Goal: Transaction & Acquisition: Book appointment/travel/reservation

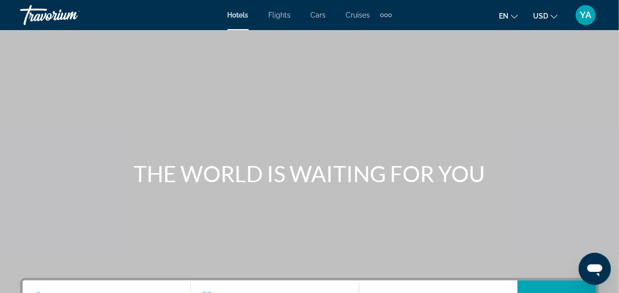
click at [390, 20] on div "Extra navigation items" at bounding box center [386, 15] width 12 height 15
click at [368, 37] on span "Activities" at bounding box center [369, 34] width 29 height 8
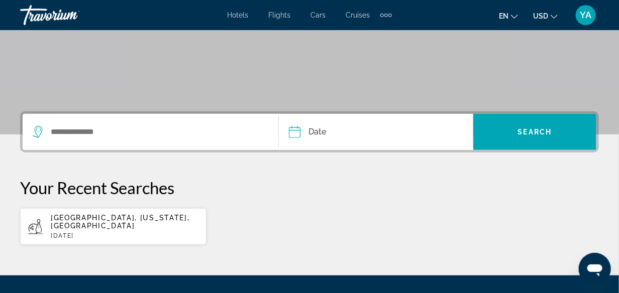
scroll to position [170, 0]
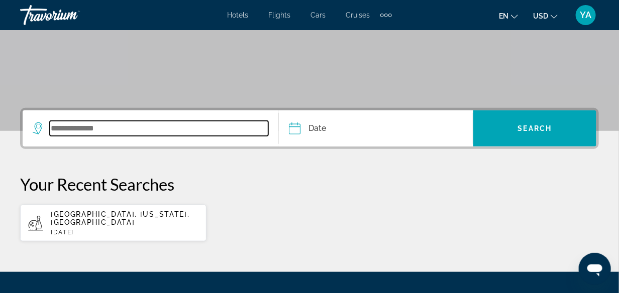
click at [84, 126] on input "Search widget" at bounding box center [159, 128] width 218 height 15
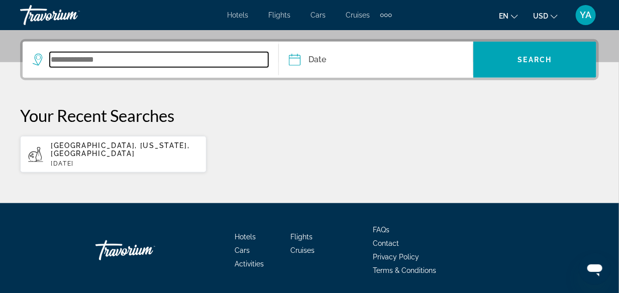
scroll to position [245, 0]
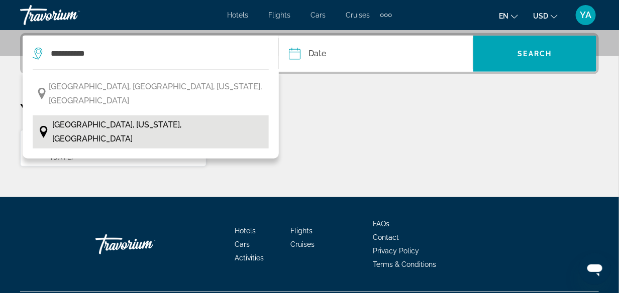
click at [130, 118] on span "[GEOGRAPHIC_DATA], [US_STATE], [GEOGRAPHIC_DATA]" at bounding box center [157, 132] width 211 height 28
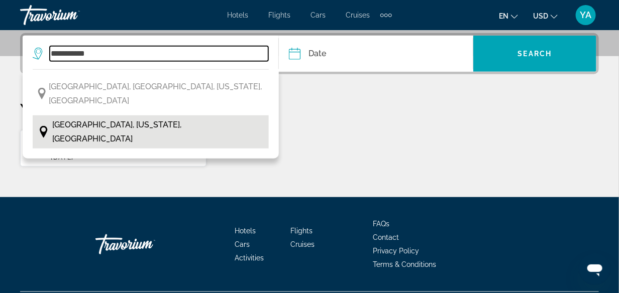
type input "**********"
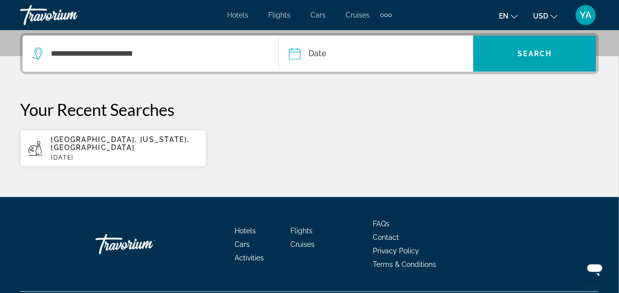
click at [288, 53] on input "Date" at bounding box center [334, 55] width 96 height 39
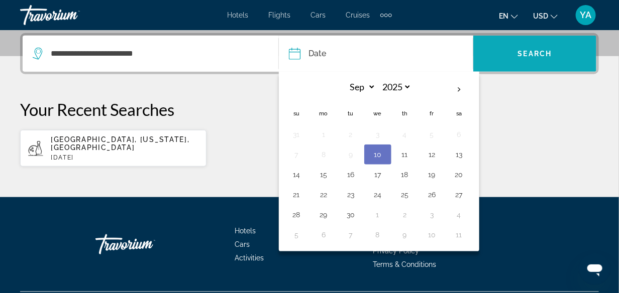
click at [529, 50] on span "Search" at bounding box center [535, 54] width 34 height 8
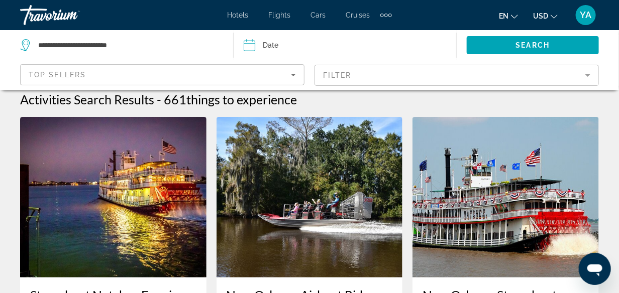
scroll to position [3, 0]
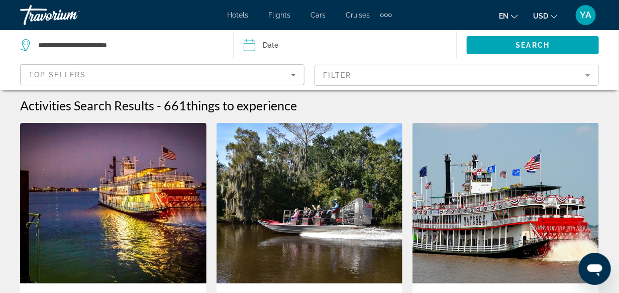
click at [389, 74] on mat-form-field "Filter" at bounding box center [456, 75] width 284 height 21
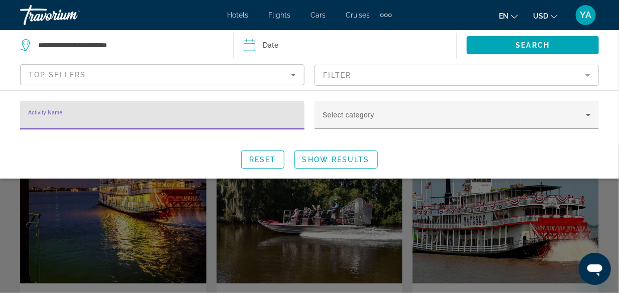
click at [586, 74] on mat-form-field "Filter" at bounding box center [456, 75] width 284 height 21
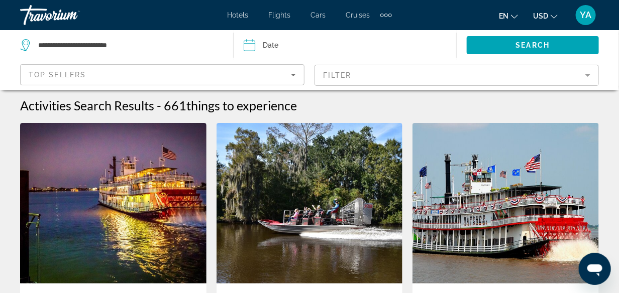
click at [592, 78] on mat-form-field "Filter" at bounding box center [456, 75] width 284 height 21
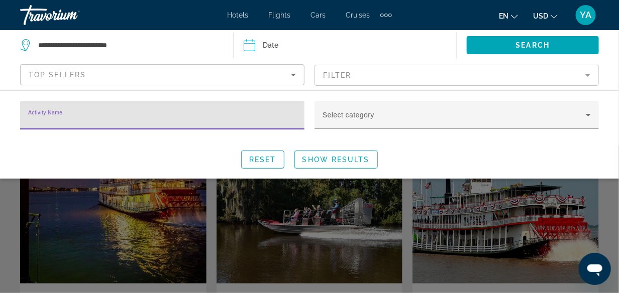
click at [502, 79] on mat-form-field "Filter" at bounding box center [456, 75] width 284 height 21
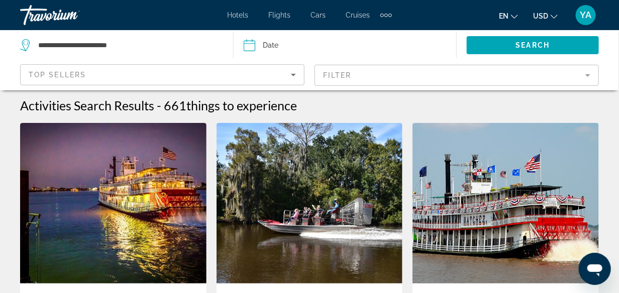
click at [580, 82] on mat-form-field "Filter" at bounding box center [456, 75] width 284 height 21
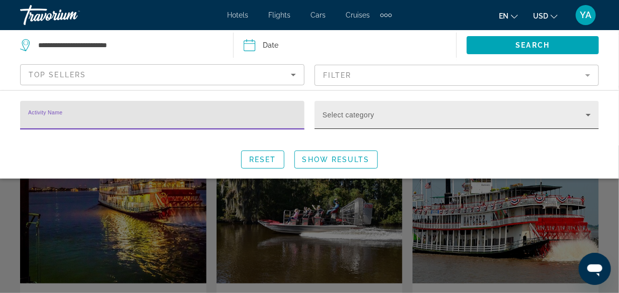
click at [593, 118] on icon "Search widget" at bounding box center [588, 115] width 12 height 12
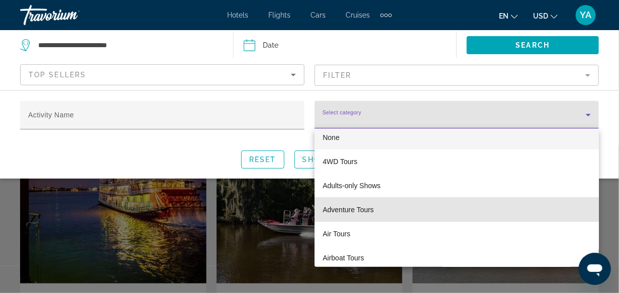
scroll to position [7, 0]
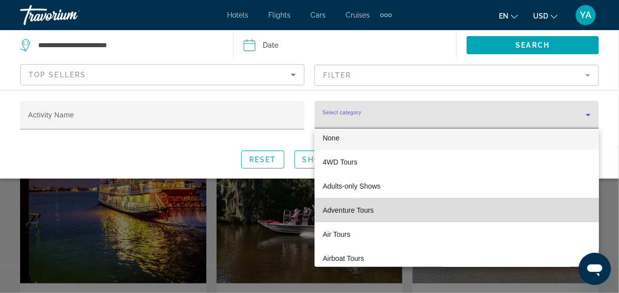
click at [536, 218] on mat-option "Adventure Tours" at bounding box center [456, 210] width 284 height 24
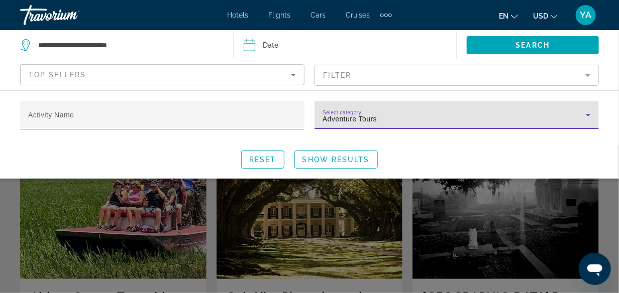
scroll to position [9, 0]
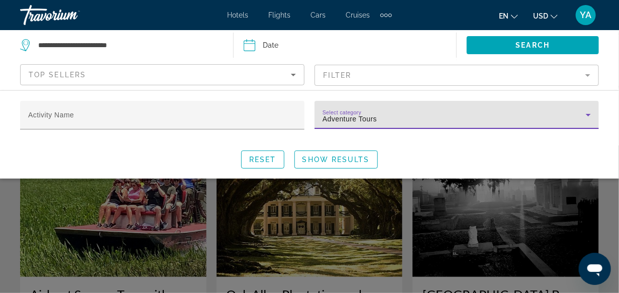
click at [587, 116] on icon "Search widget" at bounding box center [588, 115] width 12 height 12
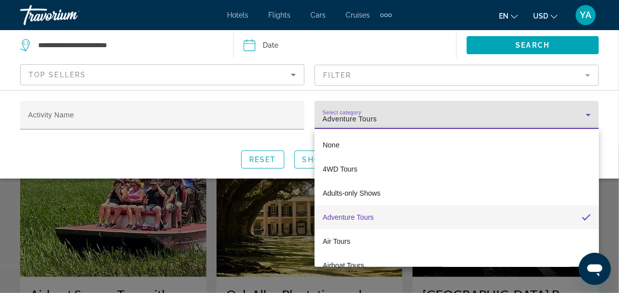
click at [582, 122] on div at bounding box center [309, 146] width 619 height 293
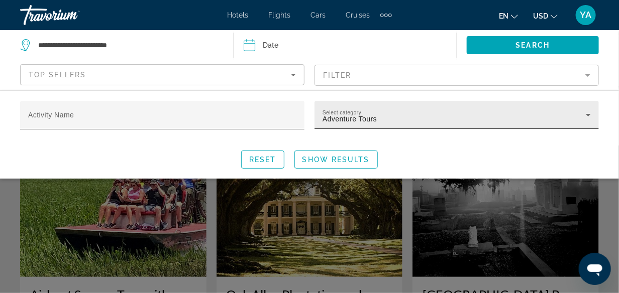
click at [583, 115] on icon "Search widget" at bounding box center [588, 115] width 12 height 12
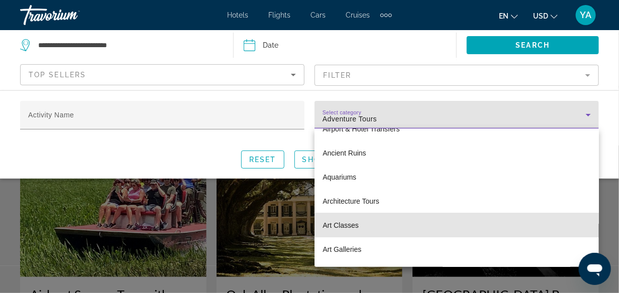
scroll to position [181, 0]
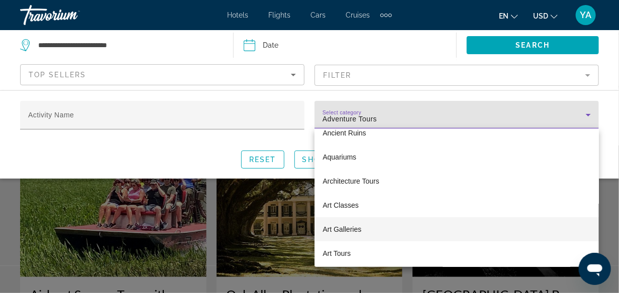
click at [499, 234] on mat-option "Art Galleries" at bounding box center [456, 229] width 284 height 24
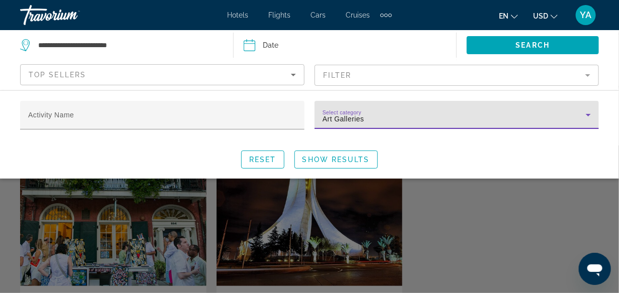
click at [588, 115] on icon "Search widget" at bounding box center [588, 115] width 5 height 3
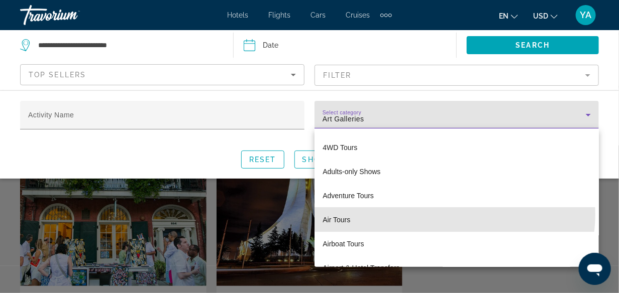
scroll to position [21, 0]
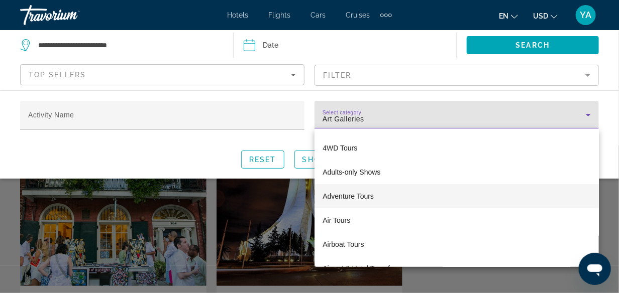
click at [358, 198] on span "Adventure Tours" at bounding box center [347, 196] width 51 height 12
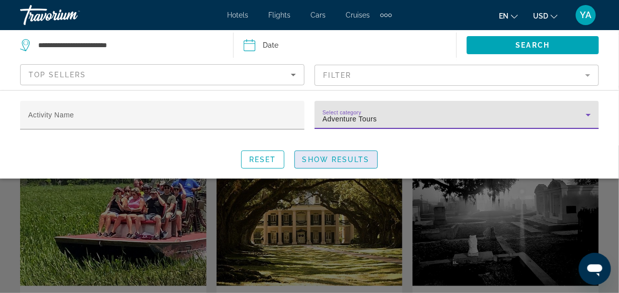
click at [333, 156] on span "Show Results" at bounding box center [335, 160] width 67 height 8
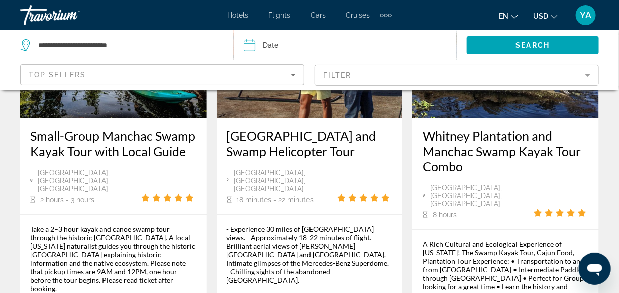
scroll to position [1630, 0]
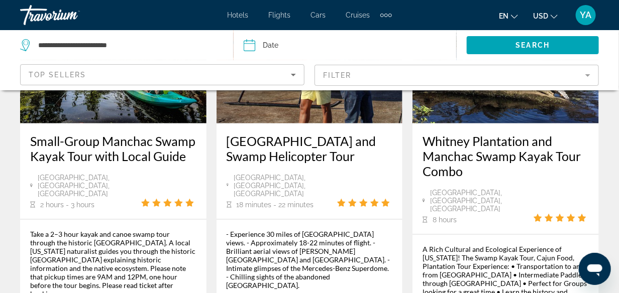
click at [589, 80] on mat-form-field "Filter" at bounding box center [456, 75] width 284 height 21
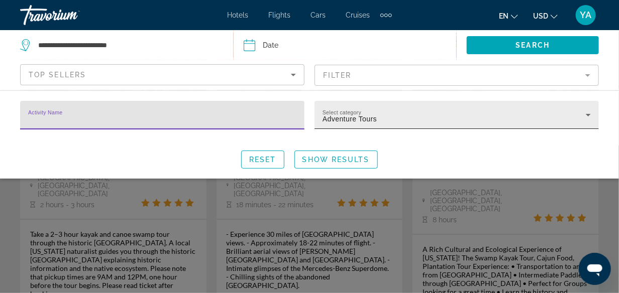
click at [578, 120] on div "Adventure Tours" at bounding box center [453, 119] width 263 height 12
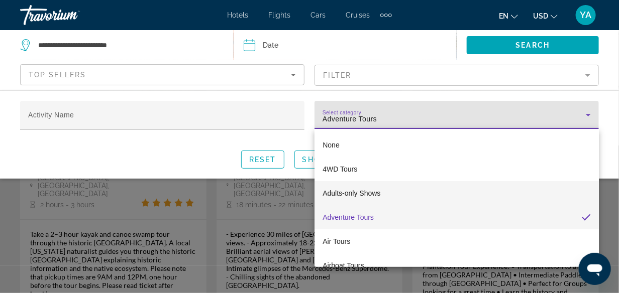
click at [364, 192] on span "Adults-only Shows" at bounding box center [351, 193] width 58 height 12
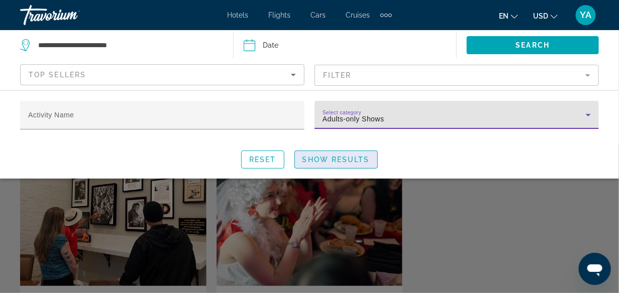
click at [336, 153] on span "Search widget" at bounding box center [336, 160] width 82 height 24
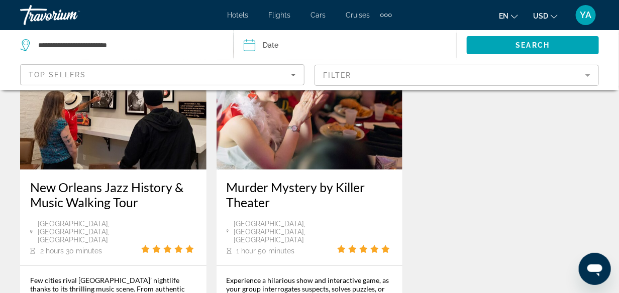
scroll to position [131, 0]
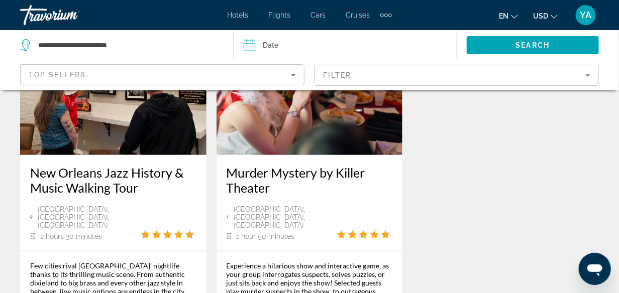
click at [593, 70] on mat-form-field "Filter" at bounding box center [456, 75] width 284 height 21
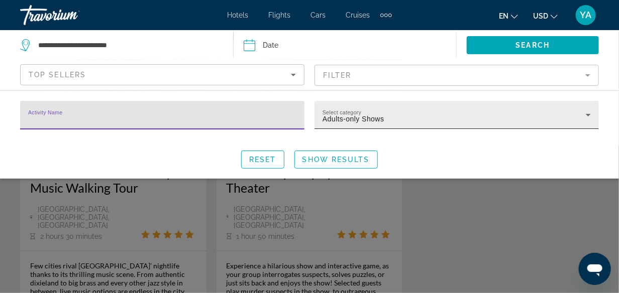
click at [586, 116] on icon "Search widget" at bounding box center [588, 115] width 12 height 12
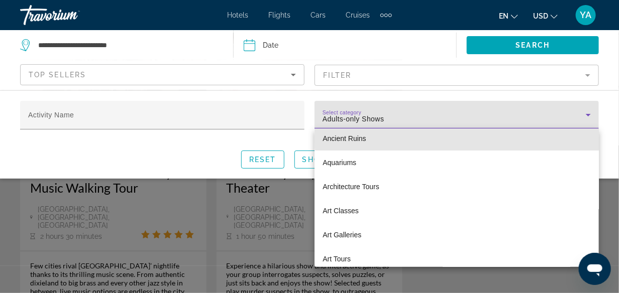
scroll to position [176, 0]
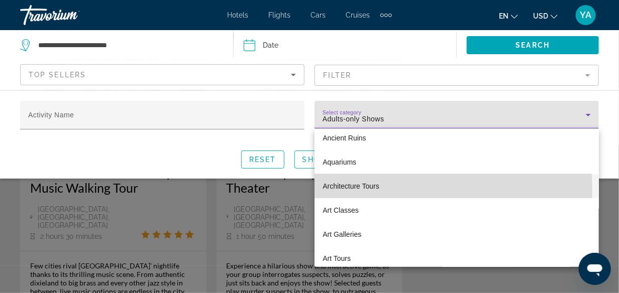
click at [346, 190] on span "Architecture Tours" at bounding box center [350, 186] width 57 height 12
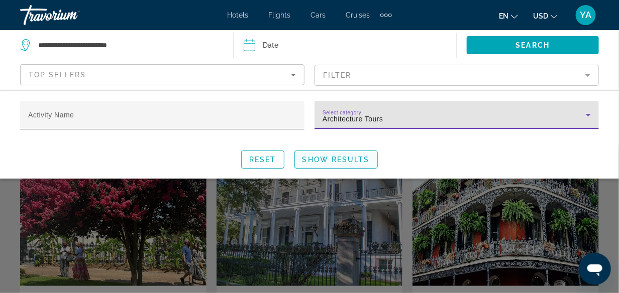
click at [344, 154] on span "Search widget" at bounding box center [336, 160] width 82 height 24
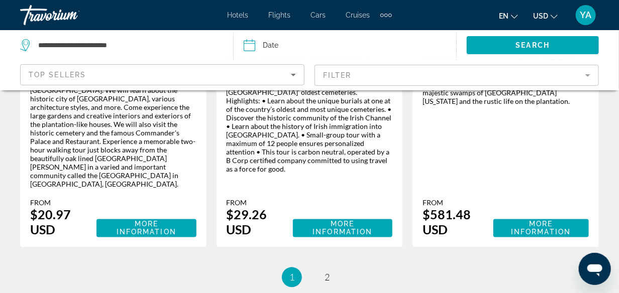
scroll to position [1931, 0]
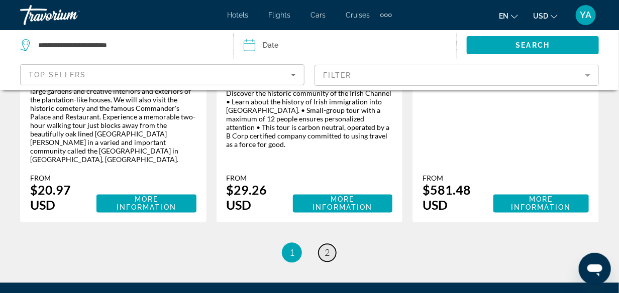
click at [322, 245] on link "page 2" at bounding box center [327, 254] width 18 height 18
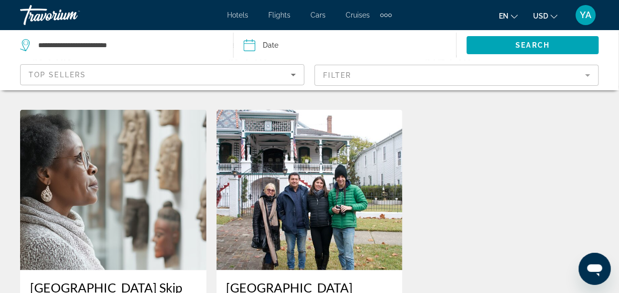
scroll to position [569, 0]
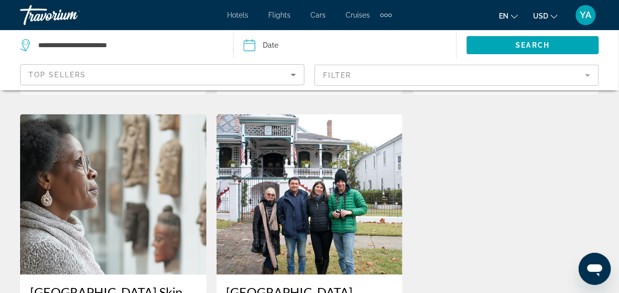
click at [592, 82] on mat-form-field "Filter" at bounding box center [456, 75] width 284 height 21
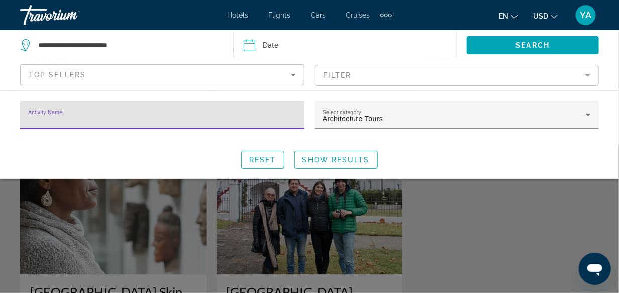
click at [588, 75] on mat-form-field "Filter" at bounding box center [456, 75] width 284 height 21
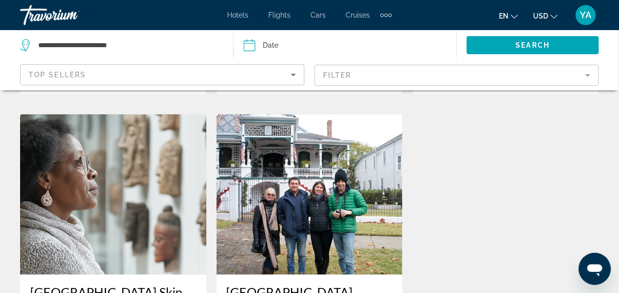
click at [588, 75] on mat-form-field "Filter" at bounding box center [456, 75] width 284 height 21
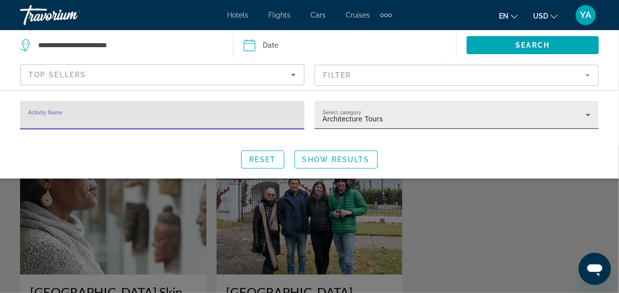
click at [593, 116] on icon "Search widget" at bounding box center [588, 115] width 12 height 12
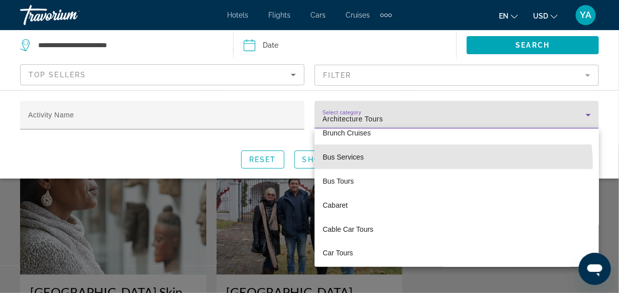
scroll to position [547, 0]
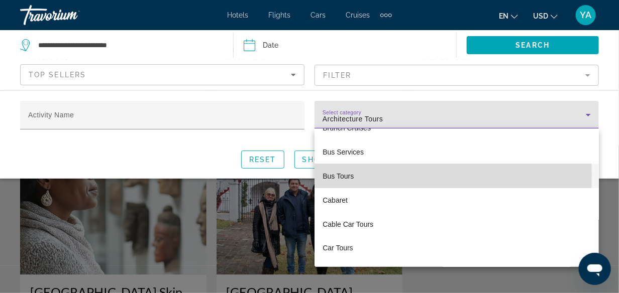
click at [328, 175] on span "Bus Tours" at bounding box center [337, 176] width 31 height 12
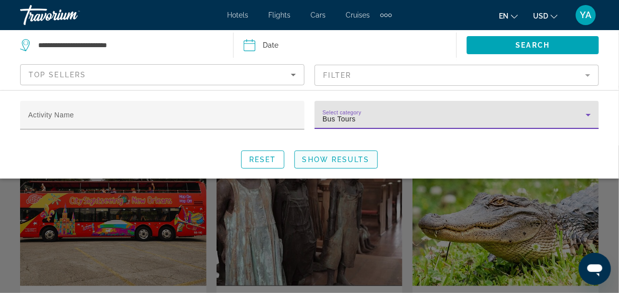
click at [342, 159] on span "Show Results" at bounding box center [335, 160] width 67 height 8
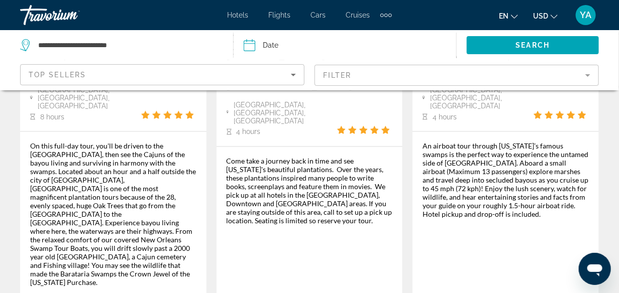
scroll to position [1858, 0]
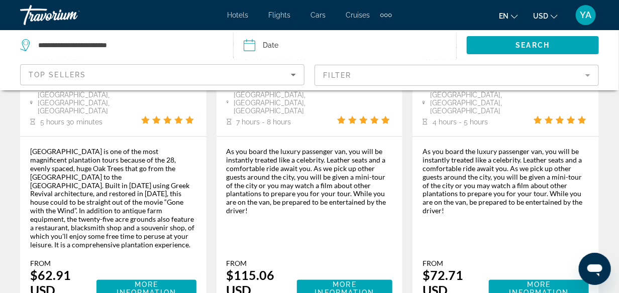
scroll to position [1797, 0]
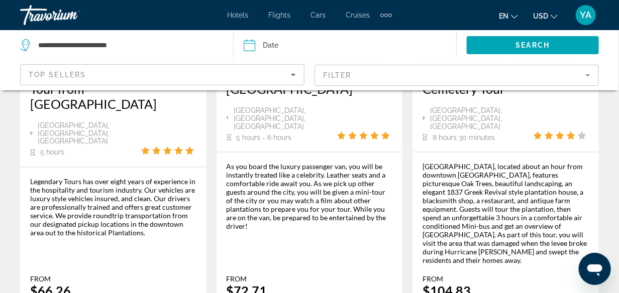
scroll to position [1848, 0]
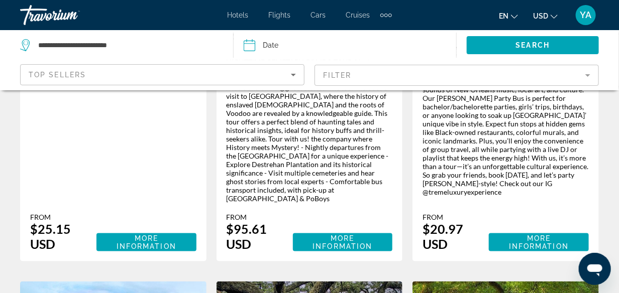
scroll to position [377, 0]
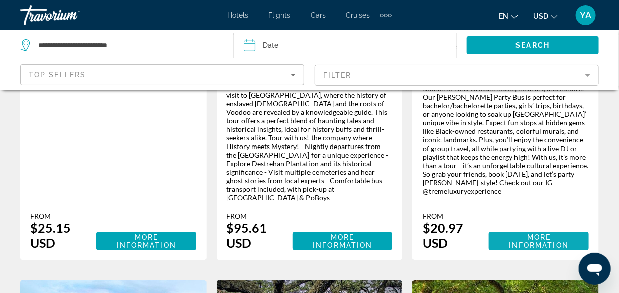
click at [532, 234] on span "More Information" at bounding box center [539, 242] width 60 height 16
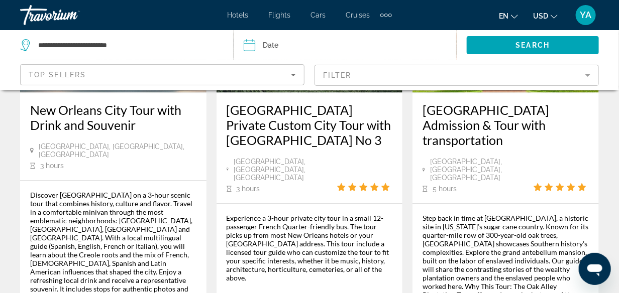
scroll to position [726, 0]
